Goal: Entertainment & Leisure: Consume media (video, audio)

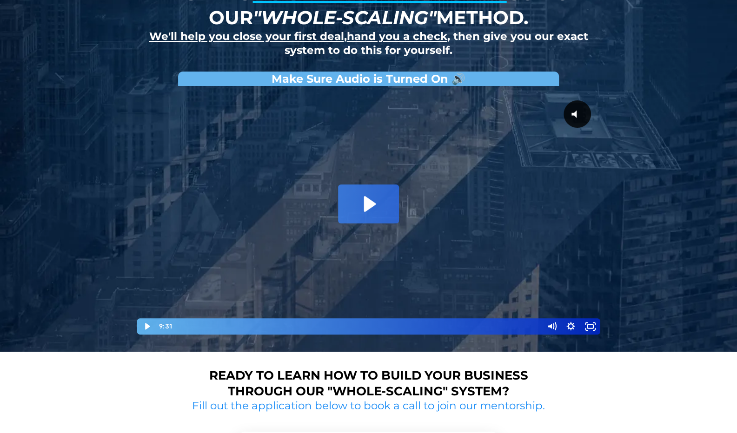
scroll to position [80, 0]
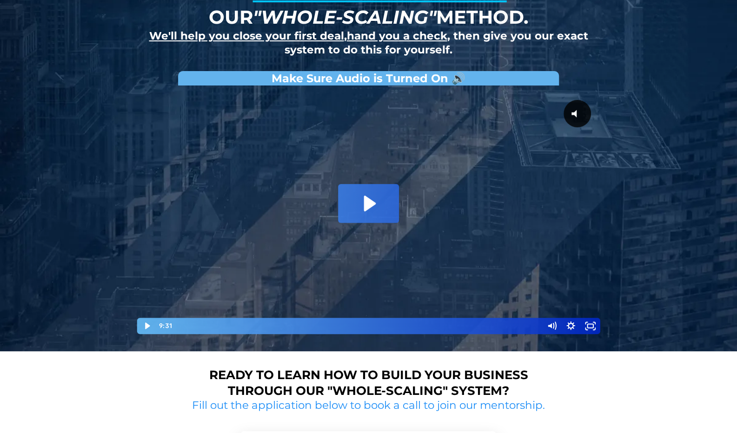
click at [212, 326] on div "Playbar" at bounding box center [358, 326] width 358 height 16
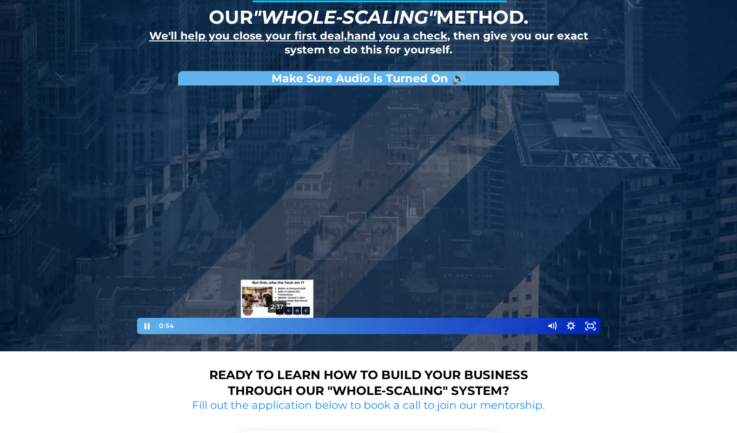
click at [277, 324] on div "2:37" at bounding box center [358, 326] width 358 height 16
click at [323, 260] on div at bounding box center [368, 212] width 465 height 245
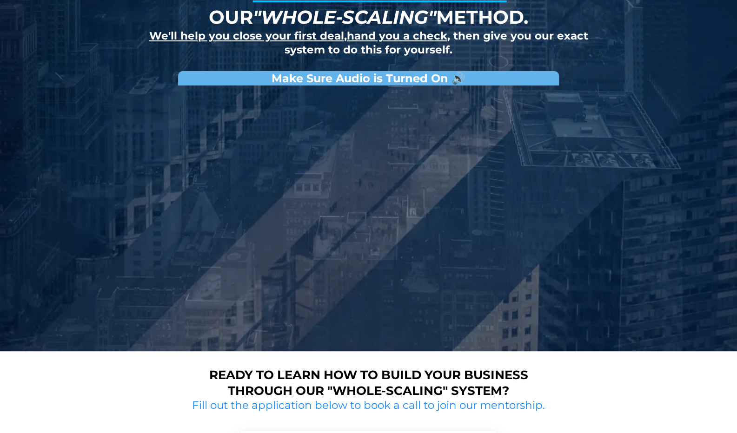
click at [323, 260] on div at bounding box center [368, 212] width 465 height 245
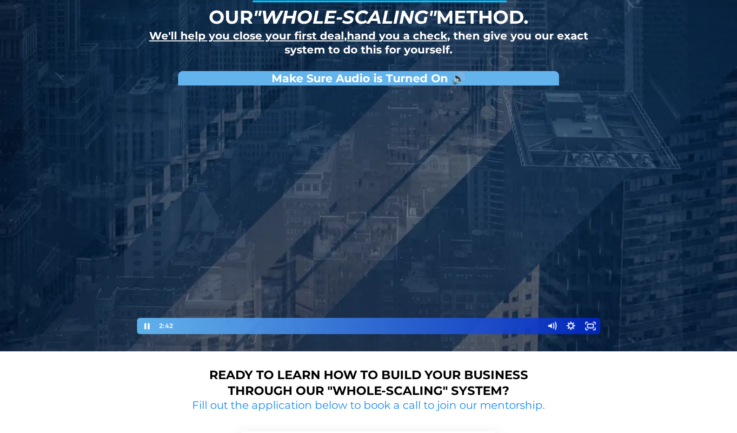
click at [317, 291] on div at bounding box center [368, 212] width 465 height 245
click at [347, 254] on div at bounding box center [368, 212] width 465 height 245
click at [318, 324] on div "3:49" at bounding box center [358, 326] width 358 height 16
click at [397, 300] on div at bounding box center [368, 212] width 465 height 245
click at [320, 297] on div at bounding box center [368, 212] width 465 height 245
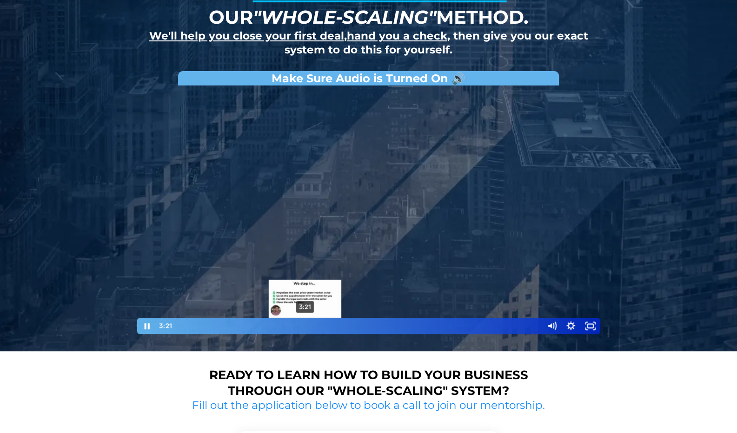
click at [305, 324] on div "3:21" at bounding box center [358, 326] width 358 height 16
click at [312, 324] on div "3:31" at bounding box center [358, 326] width 358 height 16
click at [317, 287] on div at bounding box center [368, 212] width 465 height 245
click at [376, 288] on div at bounding box center [368, 212] width 465 height 245
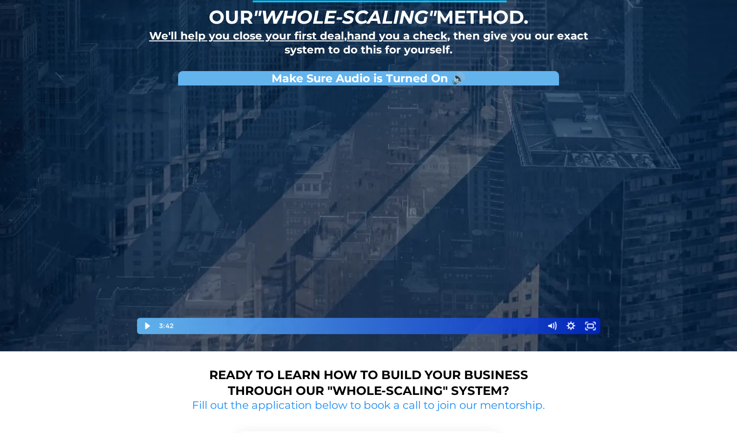
click at [376, 288] on div at bounding box center [368, 212] width 465 height 245
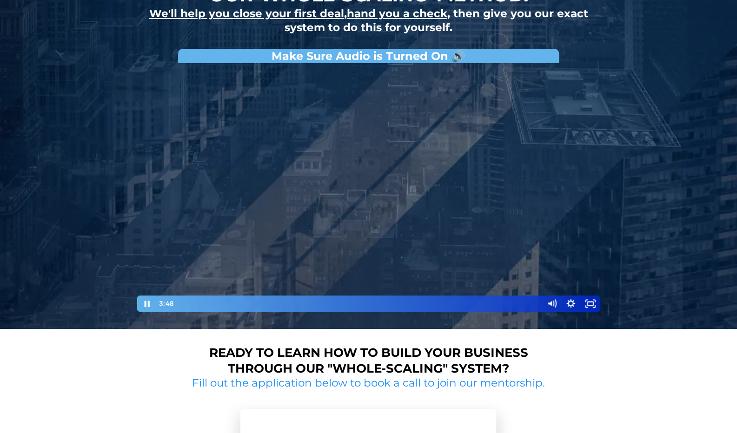
scroll to position [86, 0]
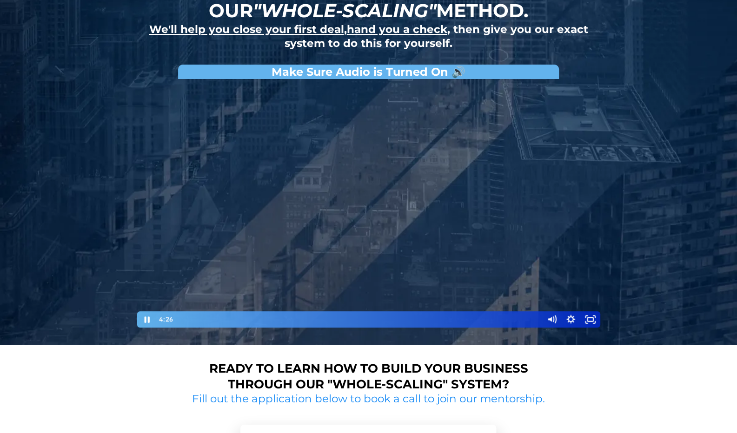
click at [351, 281] on div at bounding box center [368, 206] width 465 height 245
click at [358, 300] on div at bounding box center [368, 206] width 465 height 245
click at [366, 294] on div at bounding box center [368, 206] width 465 height 245
click at [394, 244] on div at bounding box center [368, 206] width 465 height 245
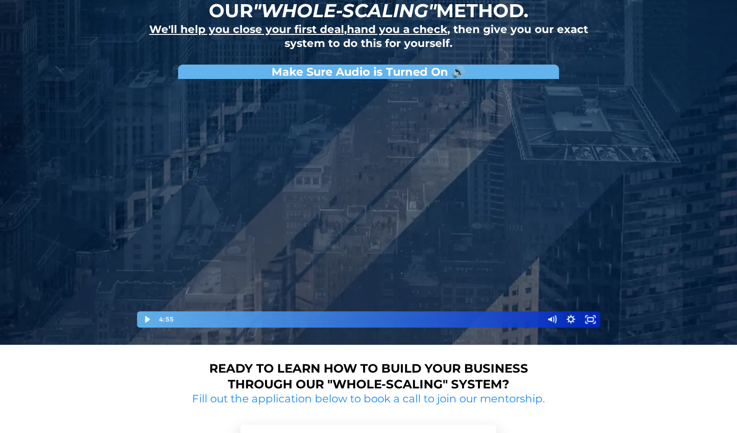
click at [372, 219] on div at bounding box center [368, 206] width 465 height 245
click at [388, 318] on div "5:34" at bounding box center [358, 319] width 358 height 16
click at [408, 318] on div "6:06" at bounding box center [358, 319] width 358 height 16
click at [398, 318] on div "5:49" at bounding box center [358, 319] width 358 height 16
click at [383, 318] on div "5:25" at bounding box center [358, 319] width 358 height 16
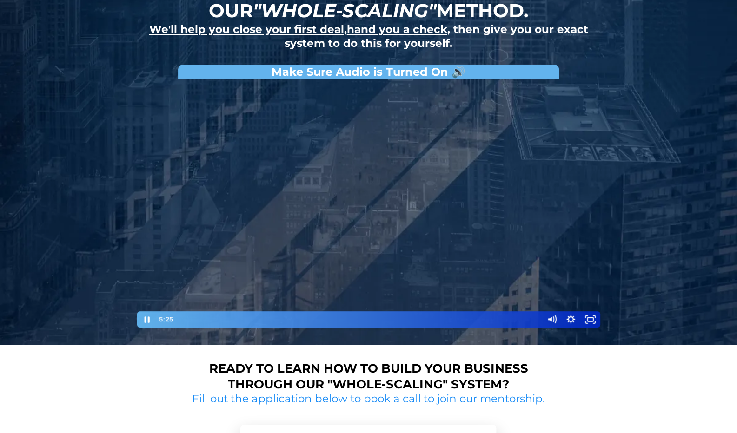
click at [399, 251] on div at bounding box center [368, 206] width 465 height 245
click at [438, 278] on div at bounding box center [368, 206] width 465 height 245
click at [372, 318] on div "5:08" at bounding box center [358, 319] width 358 height 16
click at [378, 318] on div "5:18" at bounding box center [358, 319] width 358 height 16
click at [391, 286] on div at bounding box center [368, 206] width 465 height 245
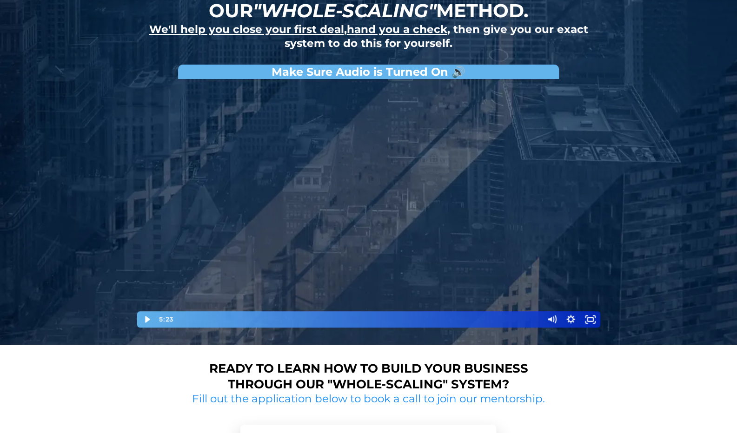
click at [391, 286] on div at bounding box center [368, 206] width 465 height 245
click at [381, 266] on div at bounding box center [368, 206] width 465 height 245
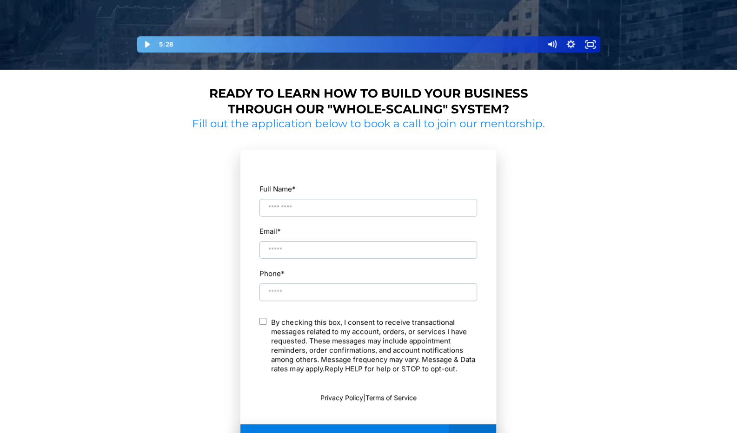
scroll to position [0, 0]
